Goal: Information Seeking & Learning: Learn about a topic

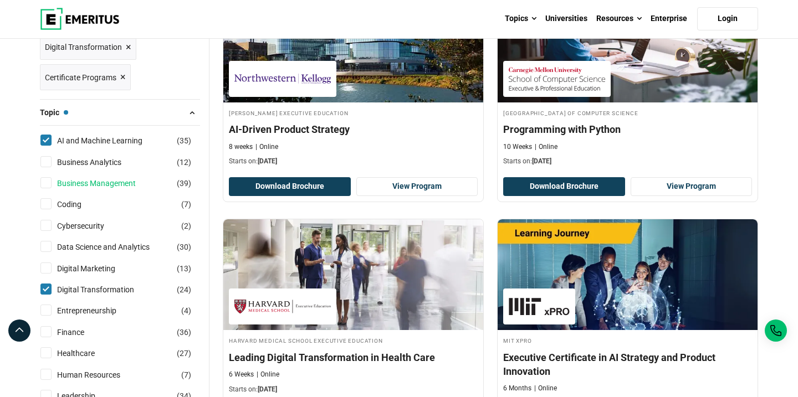
scroll to position [218, 0]
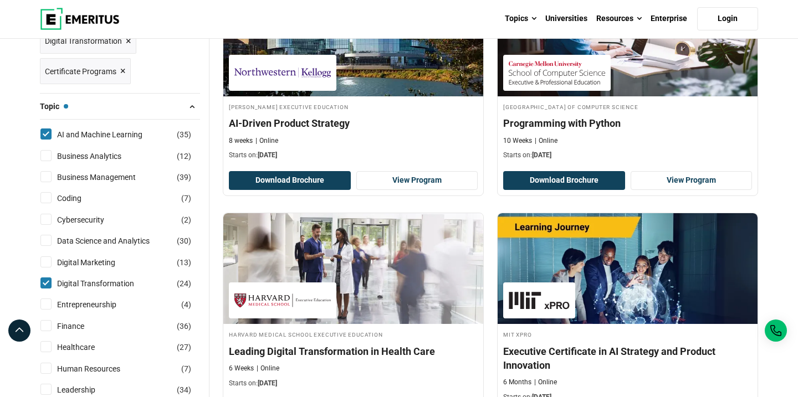
click at [44, 283] on input "Digital Transformation ( 24 )" at bounding box center [45, 283] width 11 height 11
checkbox input "false"
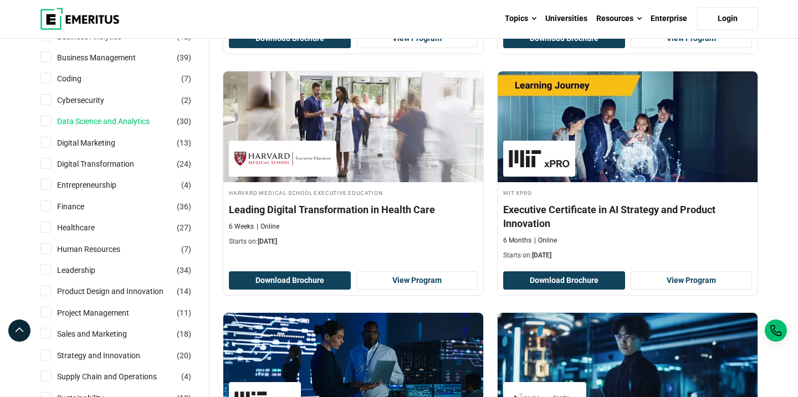
scroll to position [348, 0]
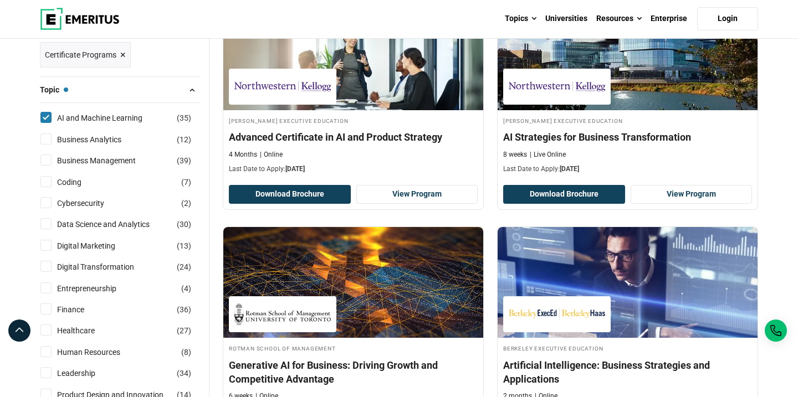
scroll to position [206, 0]
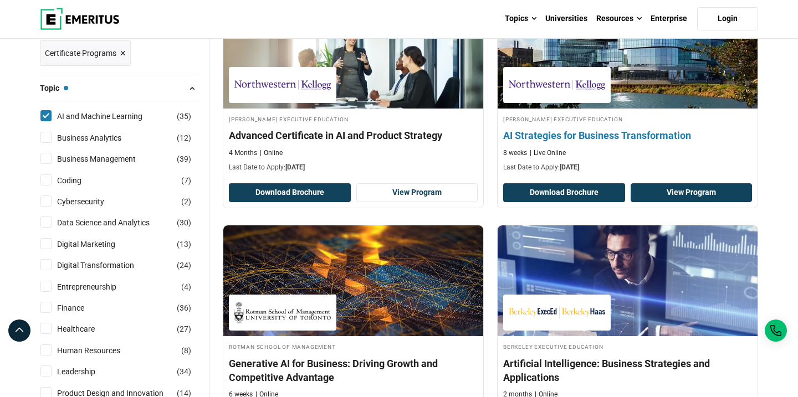
click at [673, 190] on link "View Program" at bounding box center [692, 192] width 122 height 19
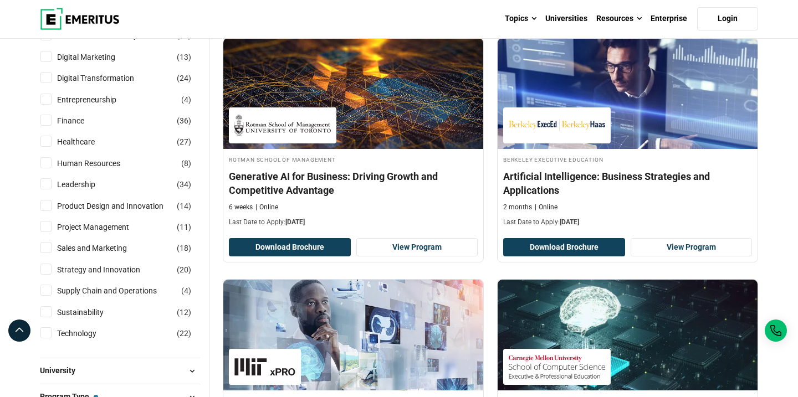
scroll to position [401, 0]
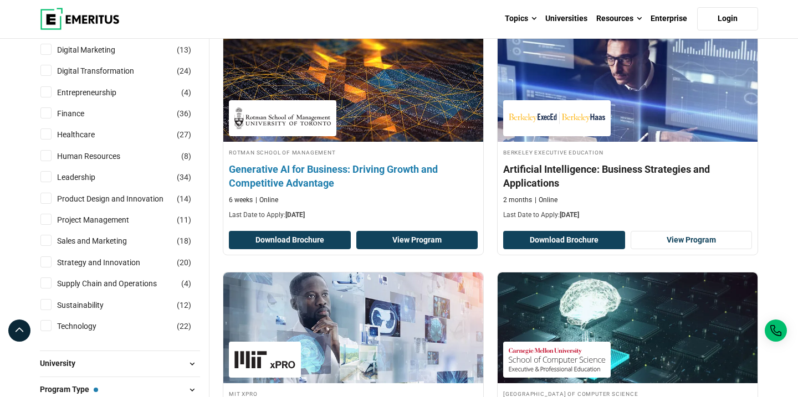
click at [417, 236] on link "View Program" at bounding box center [417, 240] width 122 height 19
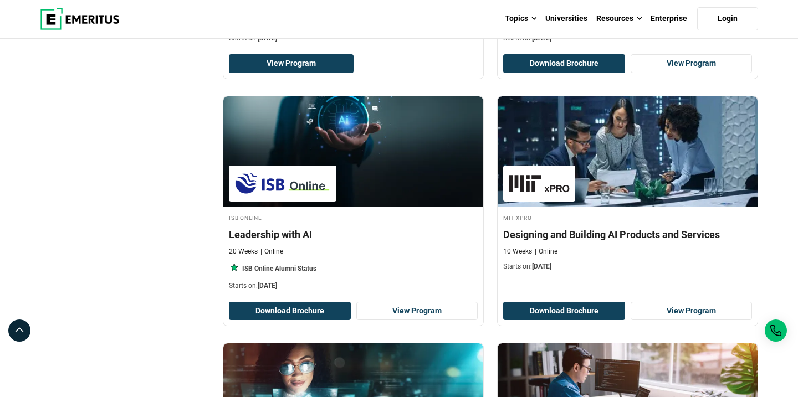
scroll to position [1048, 0]
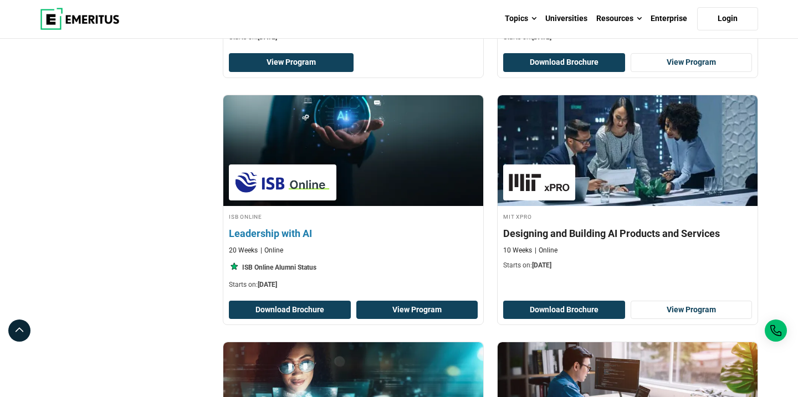
click at [375, 308] on link "View Program" at bounding box center [417, 310] width 122 height 19
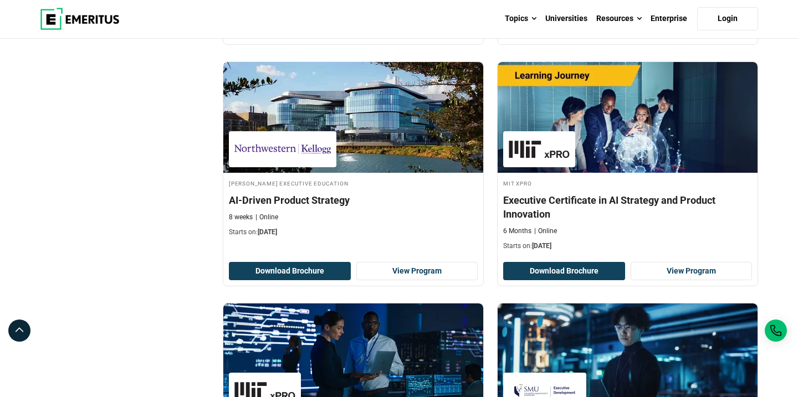
scroll to position [1577, 0]
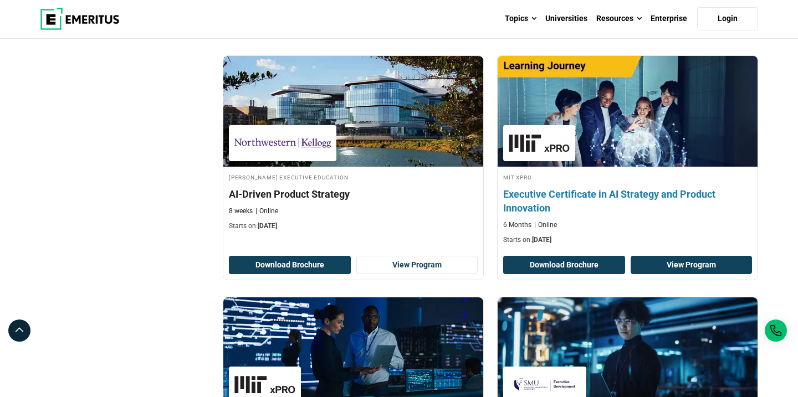
click at [701, 263] on link "View Program" at bounding box center [692, 265] width 122 height 19
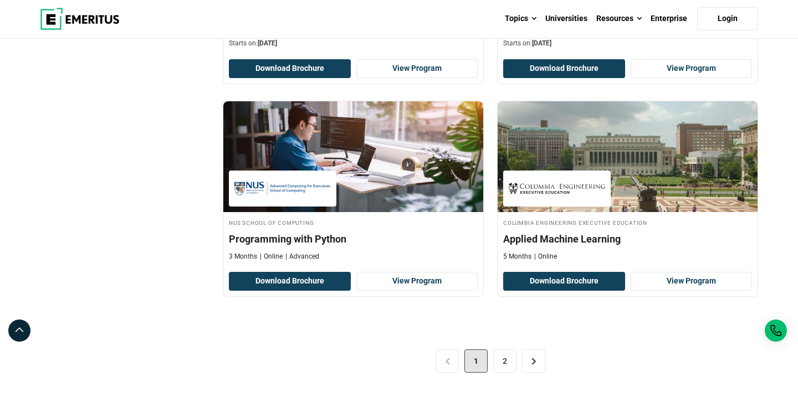
scroll to position [2250, 0]
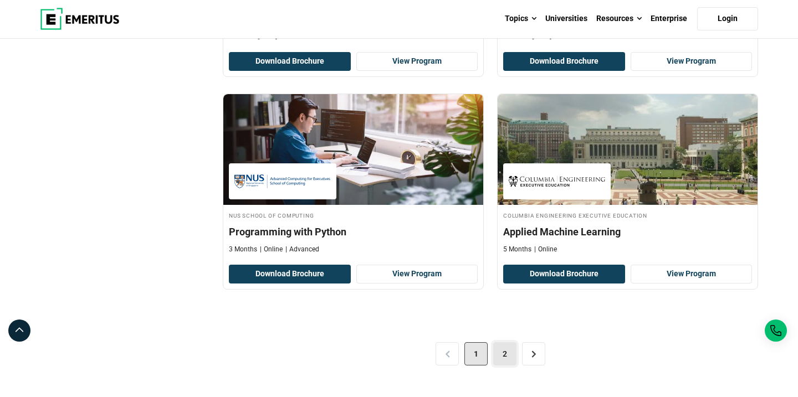
click at [505, 359] on link "2" at bounding box center [504, 354] width 23 height 23
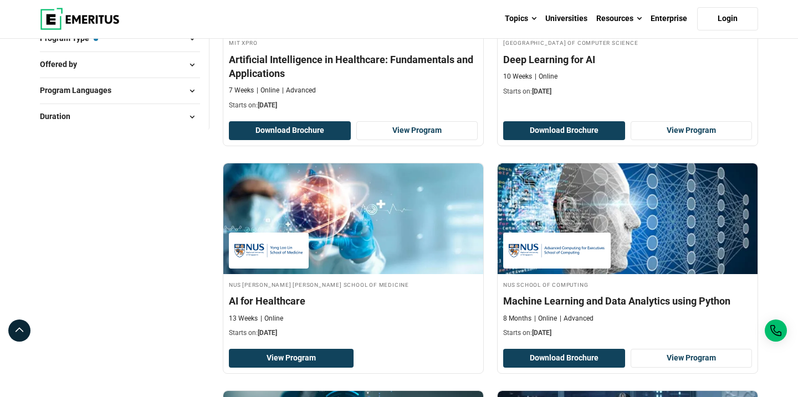
scroll to position [547, 0]
